Goal: Task Accomplishment & Management: Manage account settings

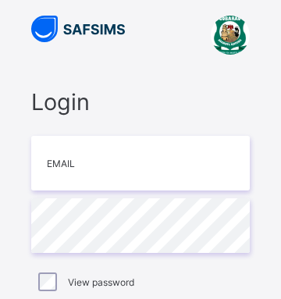
click at [60, 169] on input "email" at bounding box center [140, 163] width 219 height 55
type input "*"
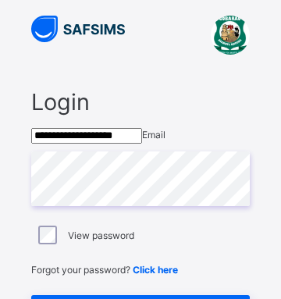
type input "**********"
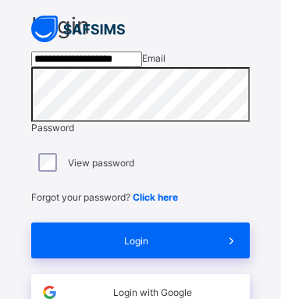
scroll to position [90, 0]
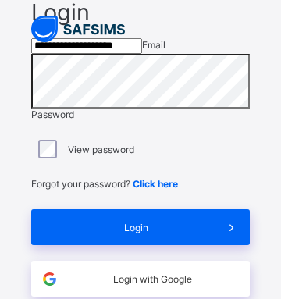
click at [132, 234] on span "Login" at bounding box center [136, 228] width 155 height 12
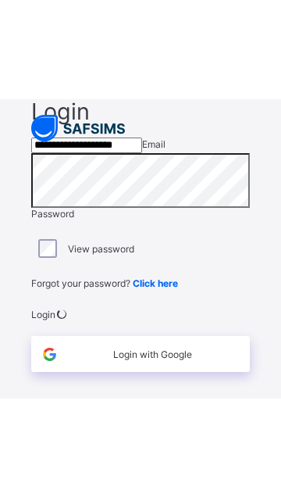
scroll to position [40, 0]
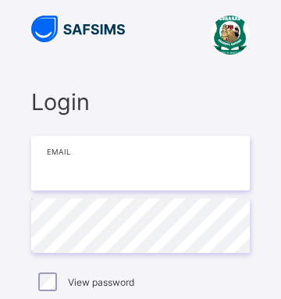
click at [114, 160] on input "email" at bounding box center [140, 163] width 219 height 55
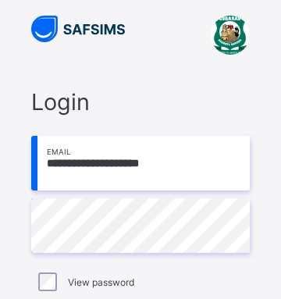
type input "**********"
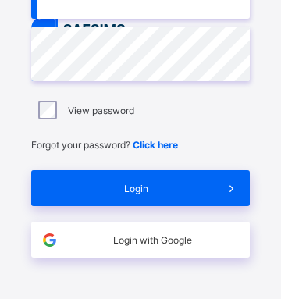
click at [146, 188] on span "Login" at bounding box center [136, 189] width 155 height 12
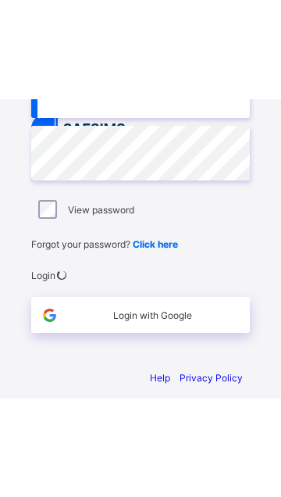
scroll to position [40, 0]
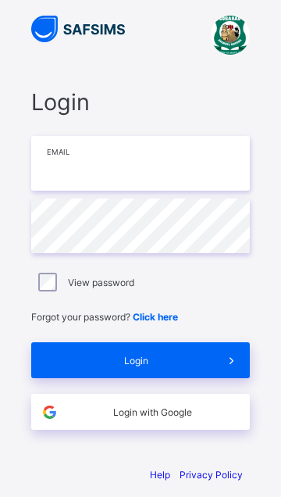
click at [88, 165] on input "email" at bounding box center [140, 163] width 219 height 55
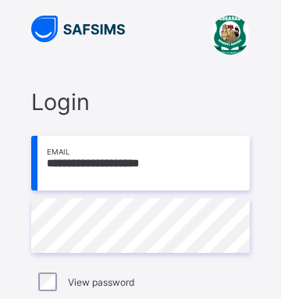
type input "**********"
click at [113, 284] on label "View password" at bounding box center [101, 283] width 66 height 12
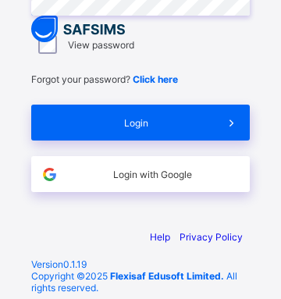
click at [147, 125] on span "Login" at bounding box center [136, 123] width 155 height 12
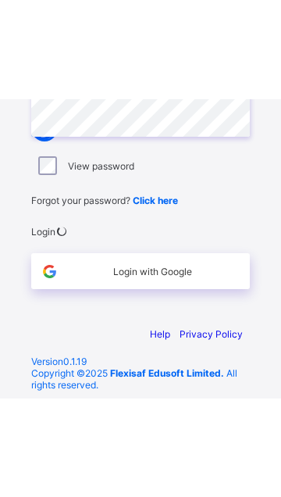
scroll to position [40, 0]
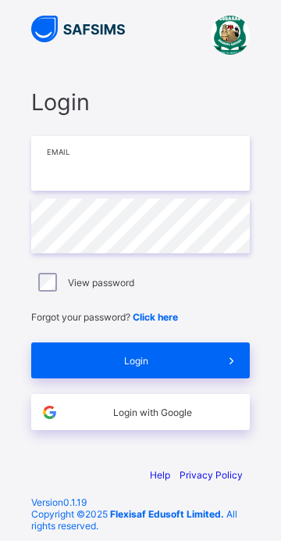
click at [107, 164] on input "email" at bounding box center [140, 163] width 219 height 55
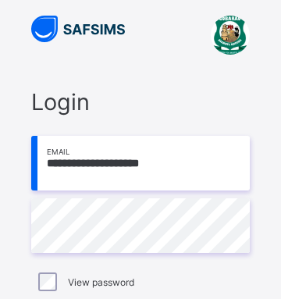
type input "**********"
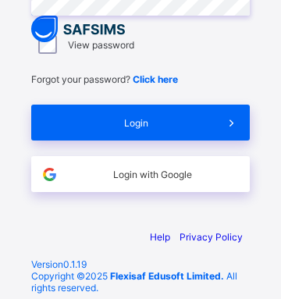
click at [152, 121] on span "Login" at bounding box center [136, 123] width 155 height 12
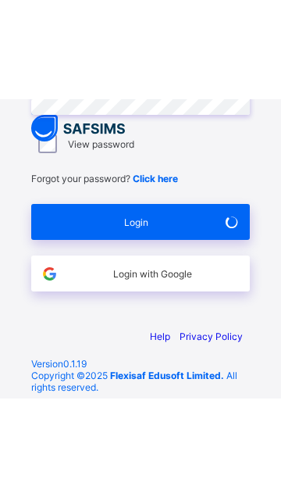
scroll to position [40, 0]
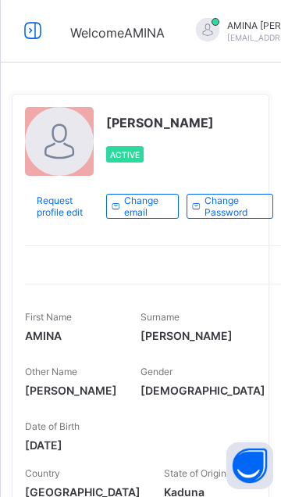
click at [39, 37] on icon at bounding box center [33, 31] width 27 height 23
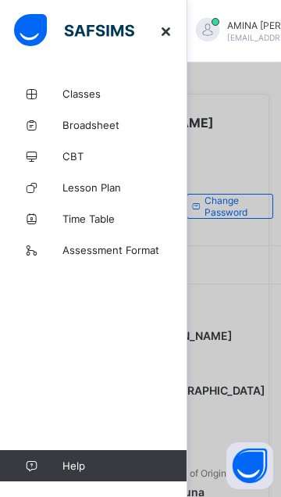
click at [100, 95] on span "Classes" at bounding box center [125, 94] width 125 height 13
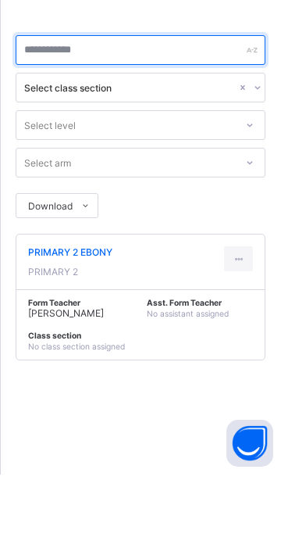
click at [177, 116] on input "text" at bounding box center [141, 117] width 250 height 30
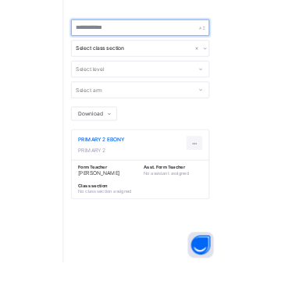
scroll to position [25, 0]
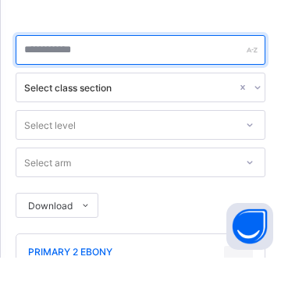
type input "*"
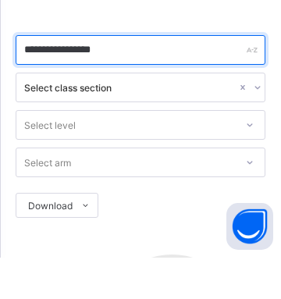
type input "**********"
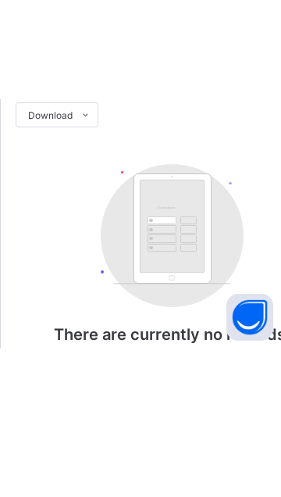
scroll to position [0, 0]
